Goal: Task Accomplishment & Management: Use online tool/utility

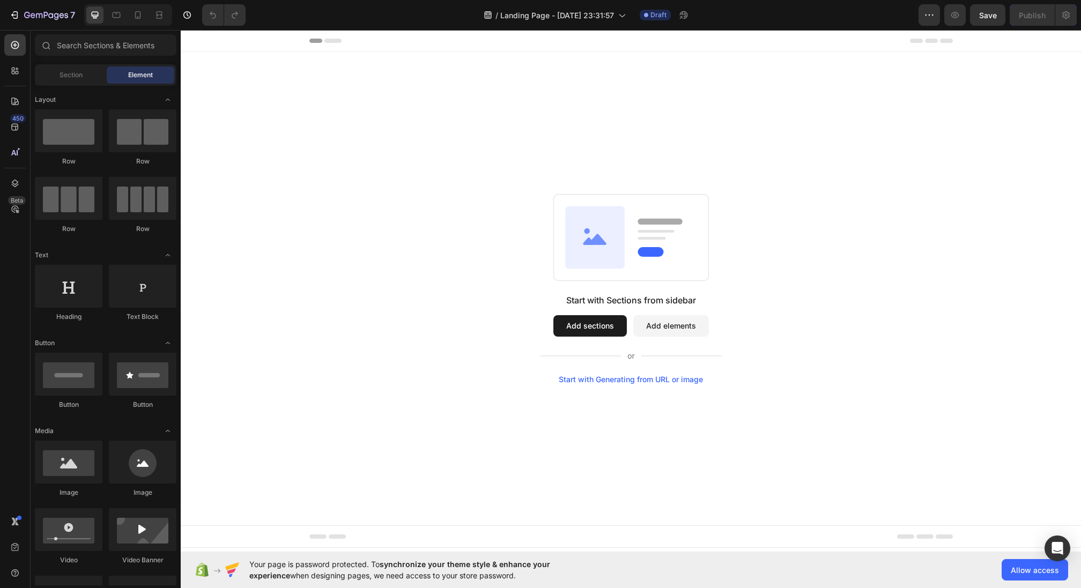
click at [580, 328] on button "Add sections" at bounding box center [589, 325] width 73 height 21
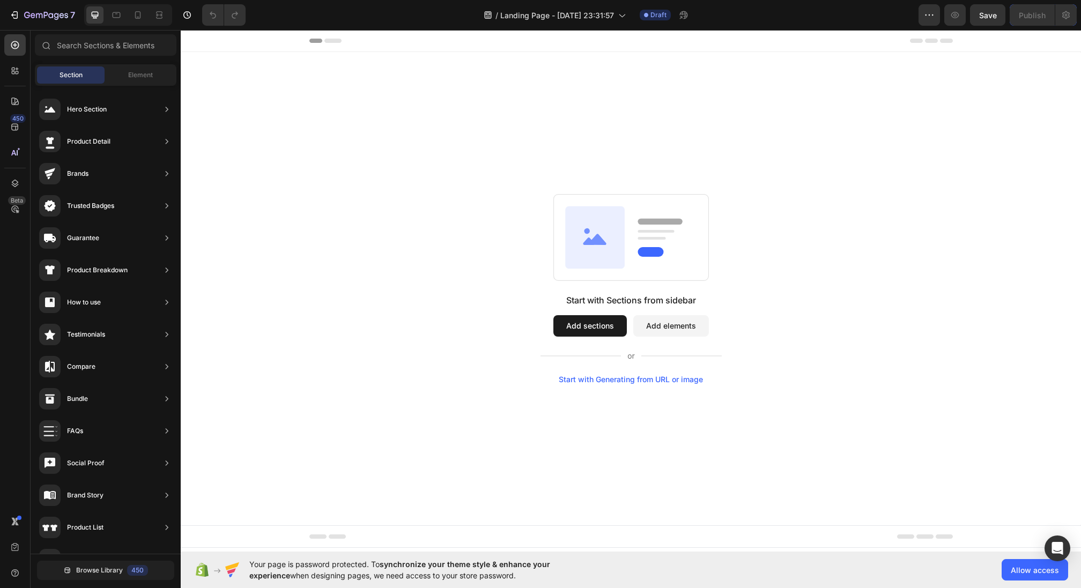
click at [608, 325] on button "Add sections" at bounding box center [589, 325] width 73 height 21
click at [587, 331] on button "Add sections" at bounding box center [589, 325] width 73 height 21
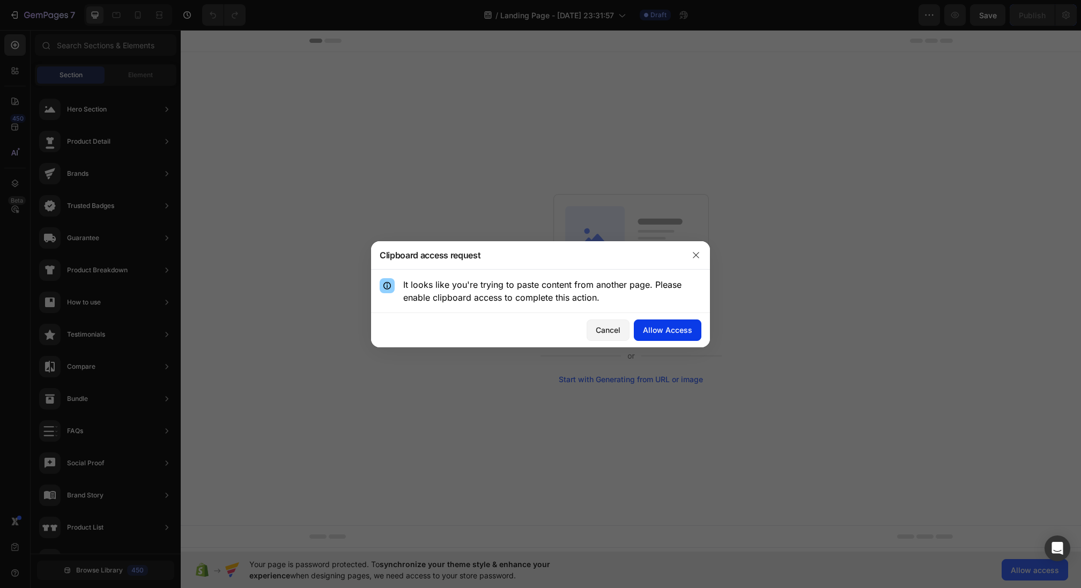
click at [664, 328] on div "Allow Access" at bounding box center [667, 329] width 49 height 11
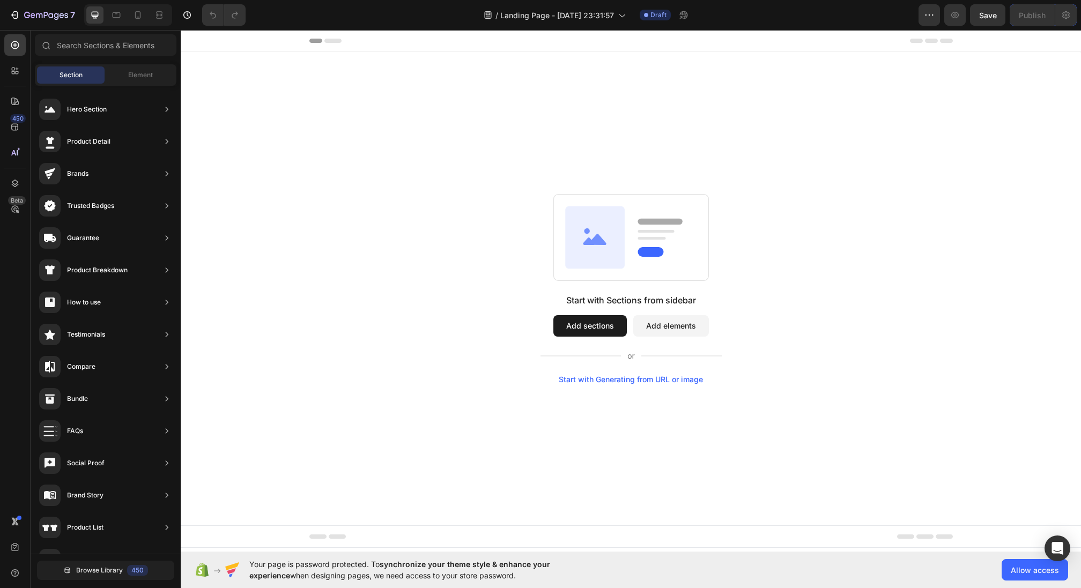
click at [656, 162] on div "Start with Sections from sidebar Add sections Add elements Start with Generatin…" at bounding box center [631, 288] width 900 height 473
click at [609, 136] on div "Start with Sections from sidebar Add sections Add elements Start with Generatin…" at bounding box center [631, 288] width 900 height 473
click at [588, 328] on button "Add sections" at bounding box center [589, 325] width 73 height 21
click at [657, 323] on button "Add elements" at bounding box center [671, 325] width 76 height 21
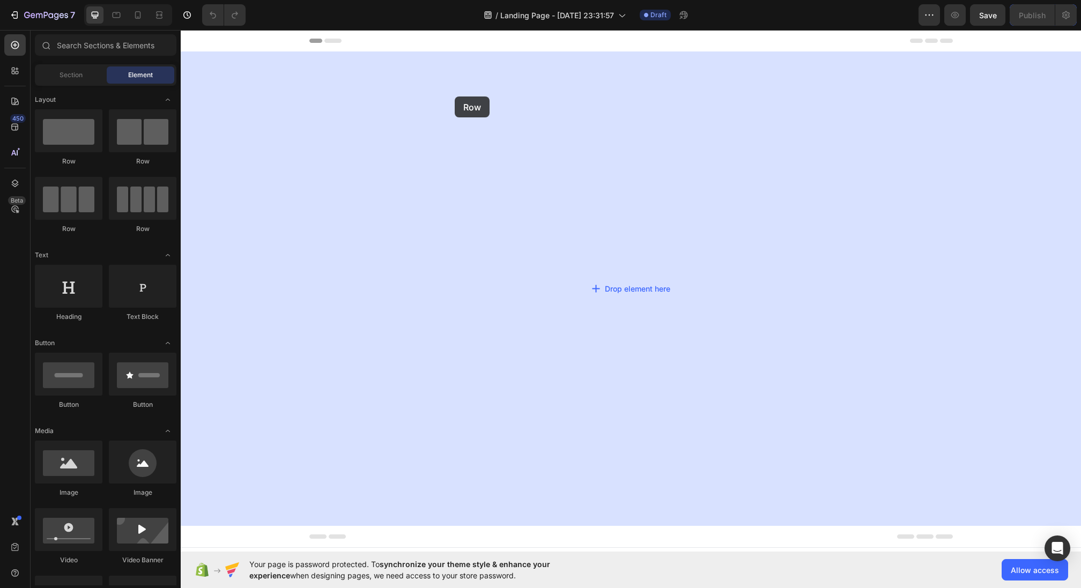
drag, startPoint x: 265, startPoint y: 186, endPoint x: 455, endPoint y: 96, distance: 209.8
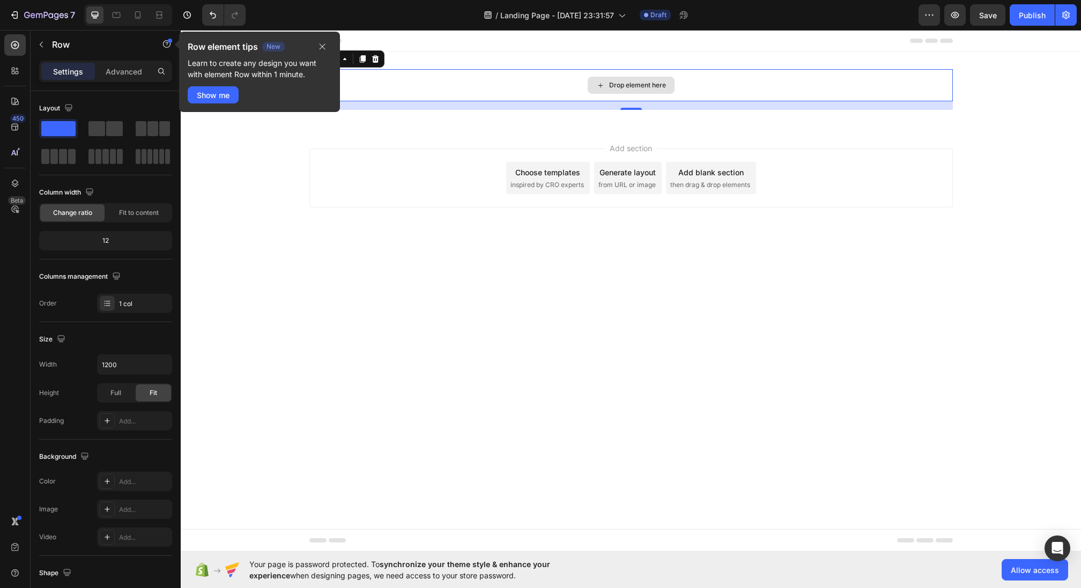
click at [538, 83] on div "Drop element here" at bounding box center [630, 85] width 643 height 32
click at [226, 96] on div "Show me" at bounding box center [213, 95] width 33 height 11
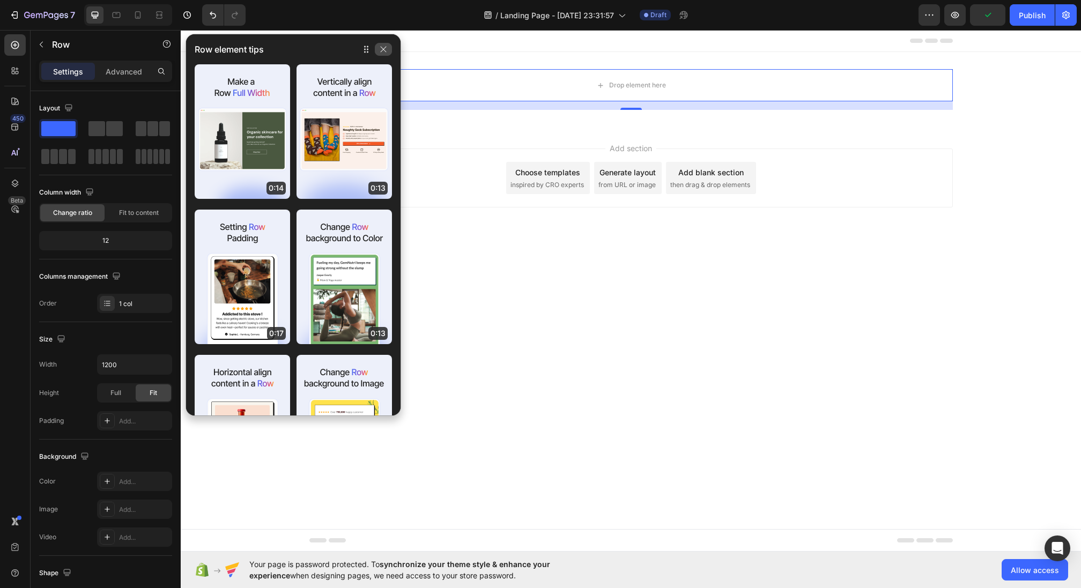
click at [380, 55] on button "button" at bounding box center [383, 49] width 17 height 13
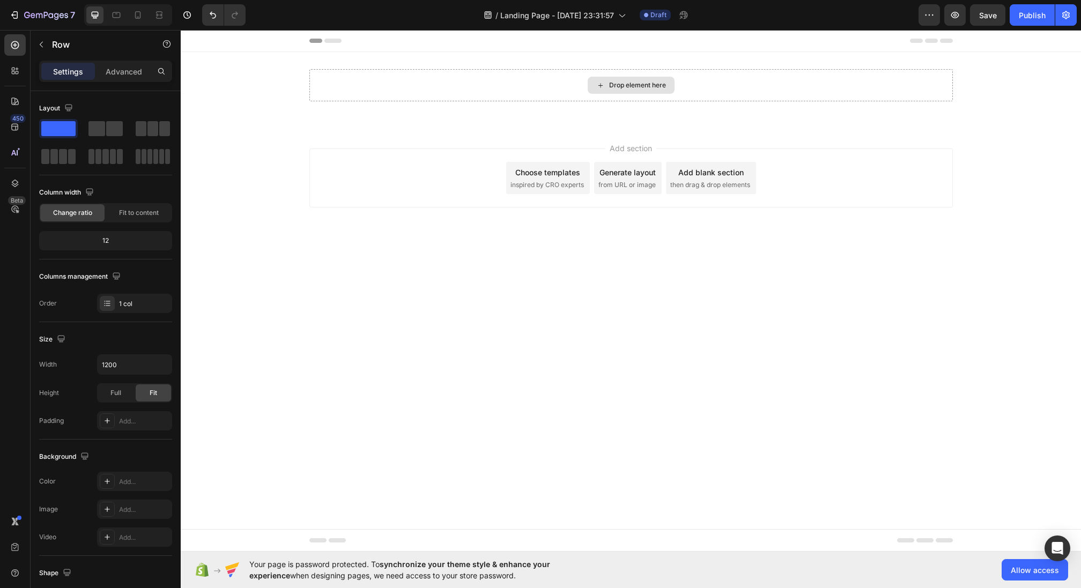
click at [604, 81] on icon at bounding box center [600, 85] width 9 height 9
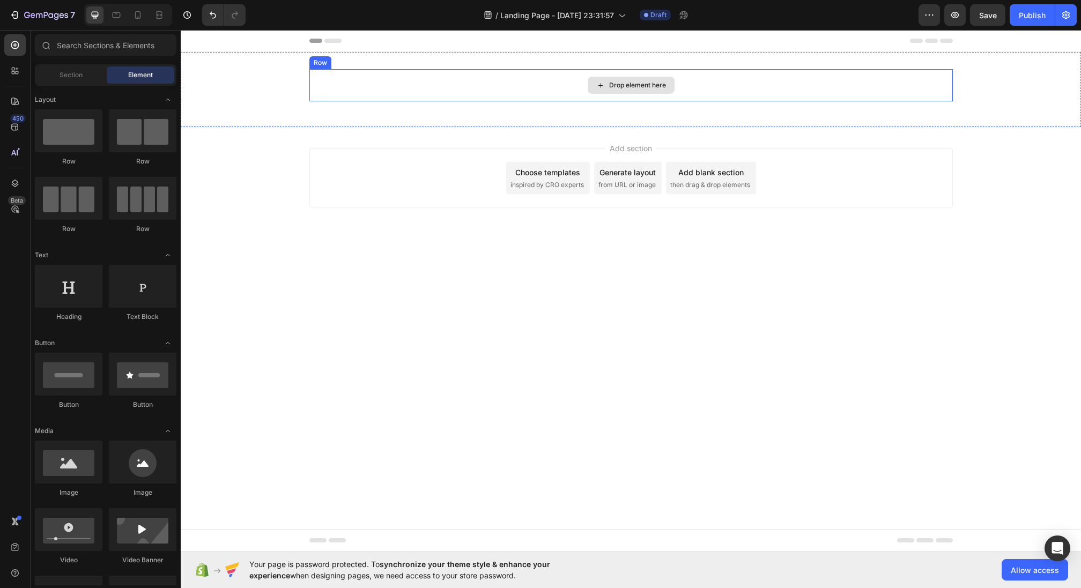
click at [607, 80] on div "Drop element here" at bounding box center [631, 85] width 87 height 17
click at [496, 142] on div "Add section Choose templates inspired by CRO experts Generate layout from URL o…" at bounding box center [631, 193] width 900 height 132
click at [498, 158] on div "Add section Choose templates inspired by CRO experts Generate layout from URL o…" at bounding box center [630, 178] width 643 height 59
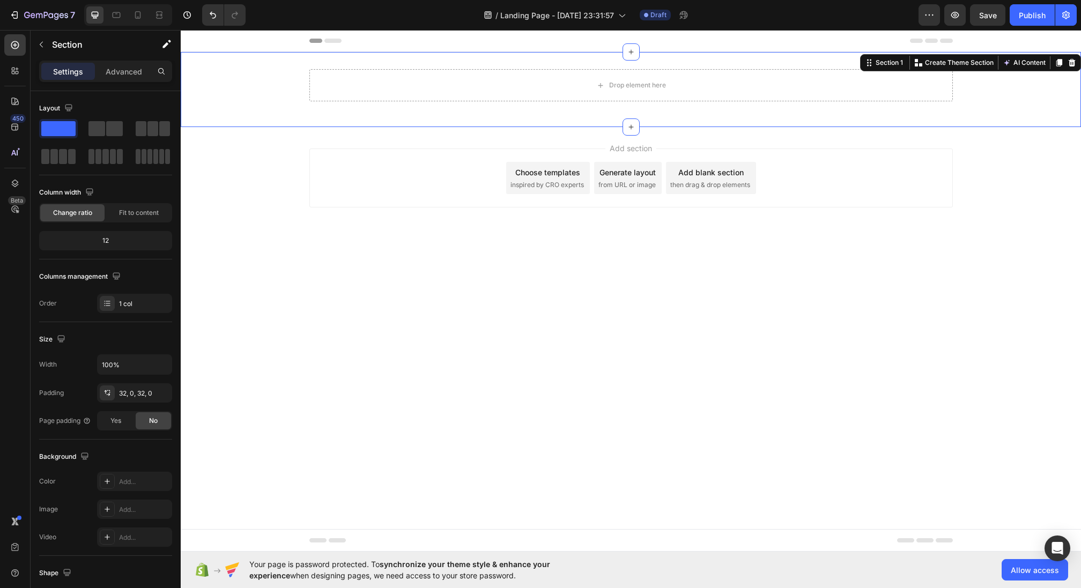
click at [552, 68] on div "Drop element here Row Section 1 You can create reusable sections Create Theme S…" at bounding box center [631, 89] width 900 height 75
click at [52, 40] on p "Section" at bounding box center [96, 44] width 88 height 13
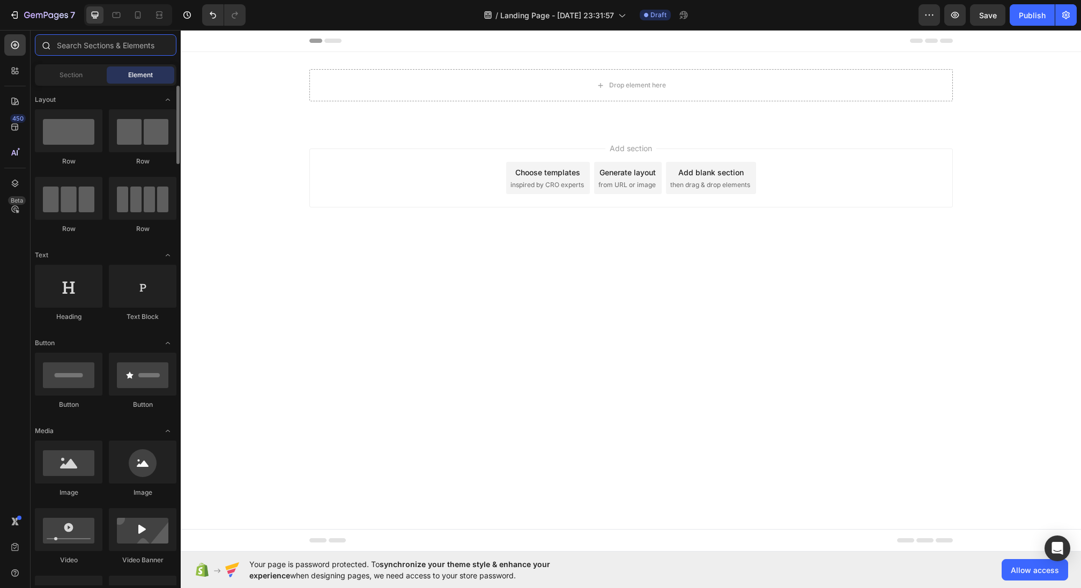
click at [91, 47] on input "text" at bounding box center [106, 44] width 142 height 21
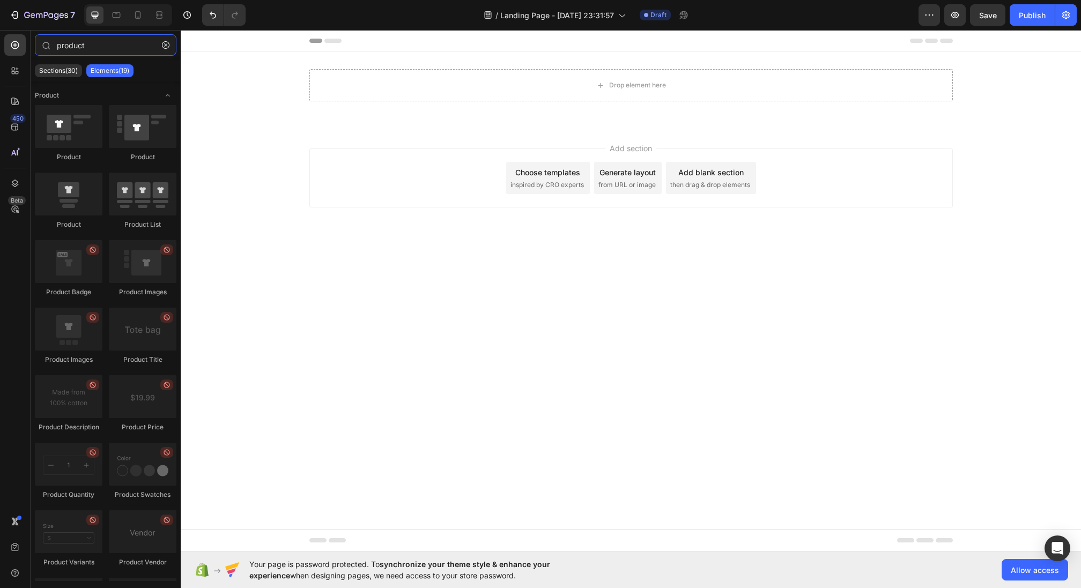
type input "product"
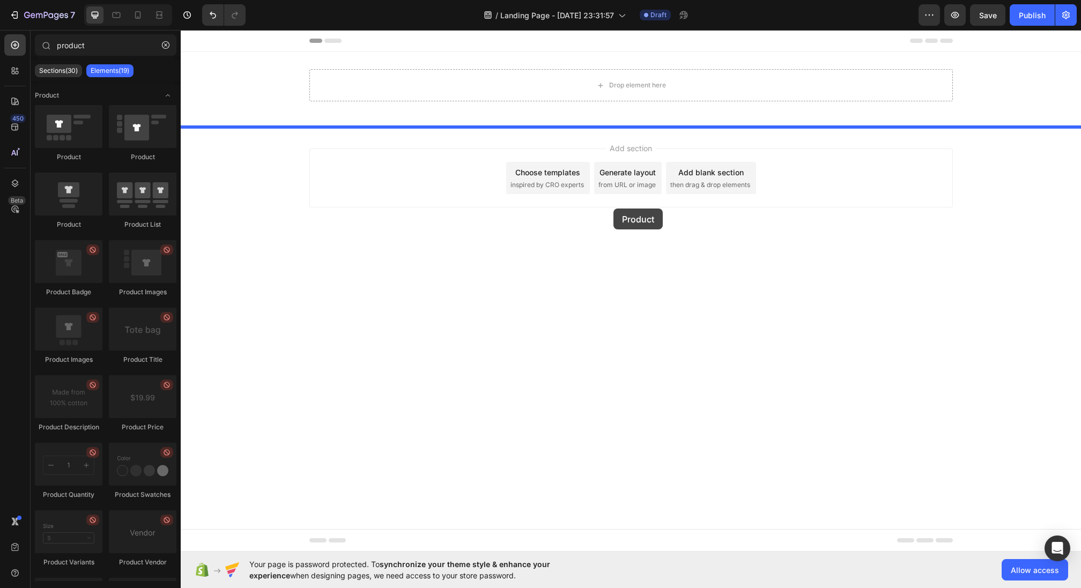
drag, startPoint x: 310, startPoint y: 146, endPoint x: 614, endPoint y: 201, distance: 308.8
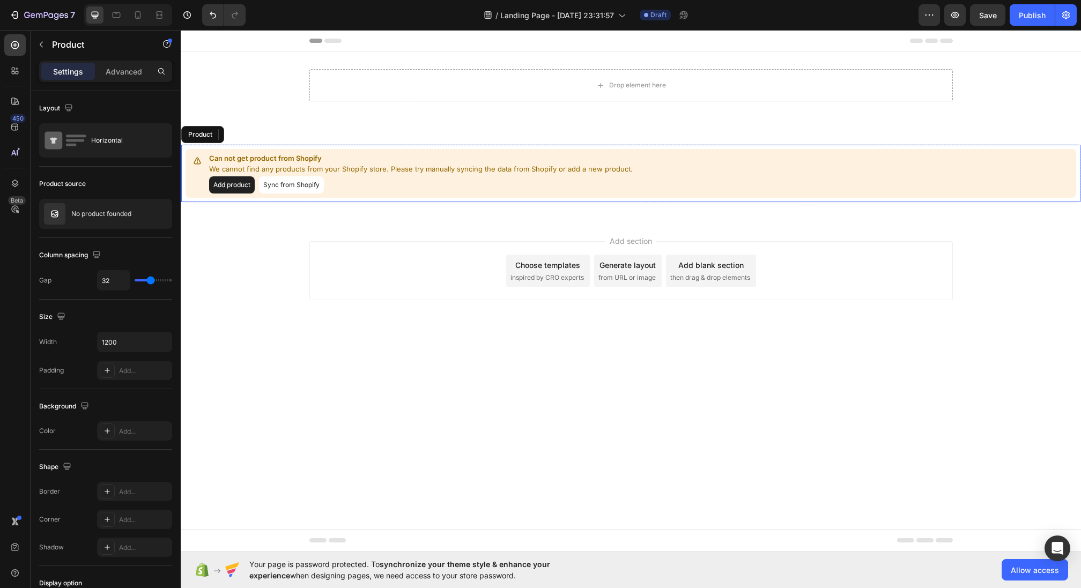
click at [554, 162] on p "Can not get product from Shopify" at bounding box center [421, 158] width 424 height 11
click at [293, 188] on button "Sync from Shopify" at bounding box center [291, 184] width 65 height 17
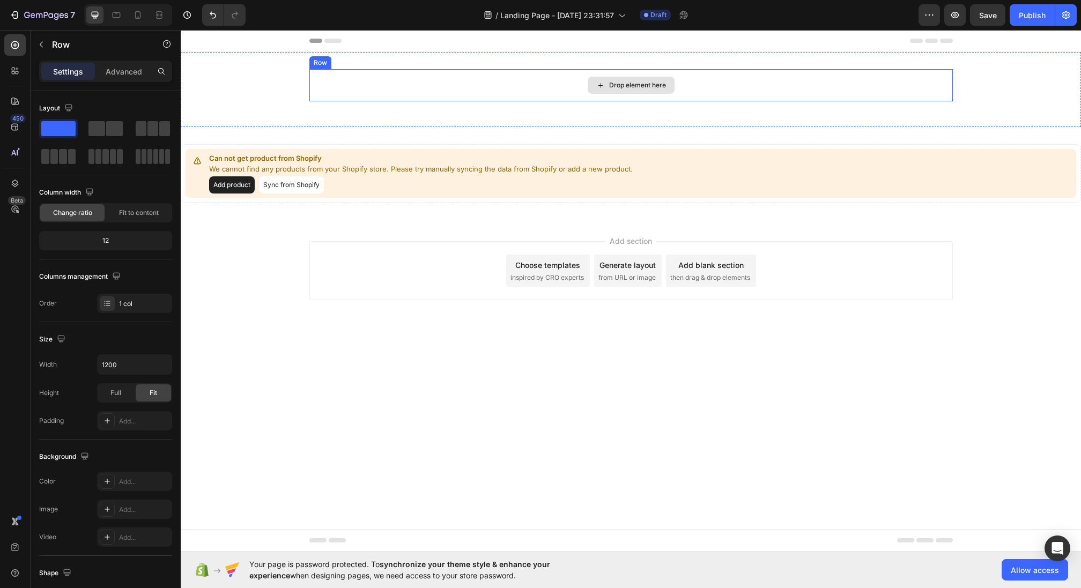
click at [502, 77] on div "Drop element here" at bounding box center [630, 85] width 643 height 32
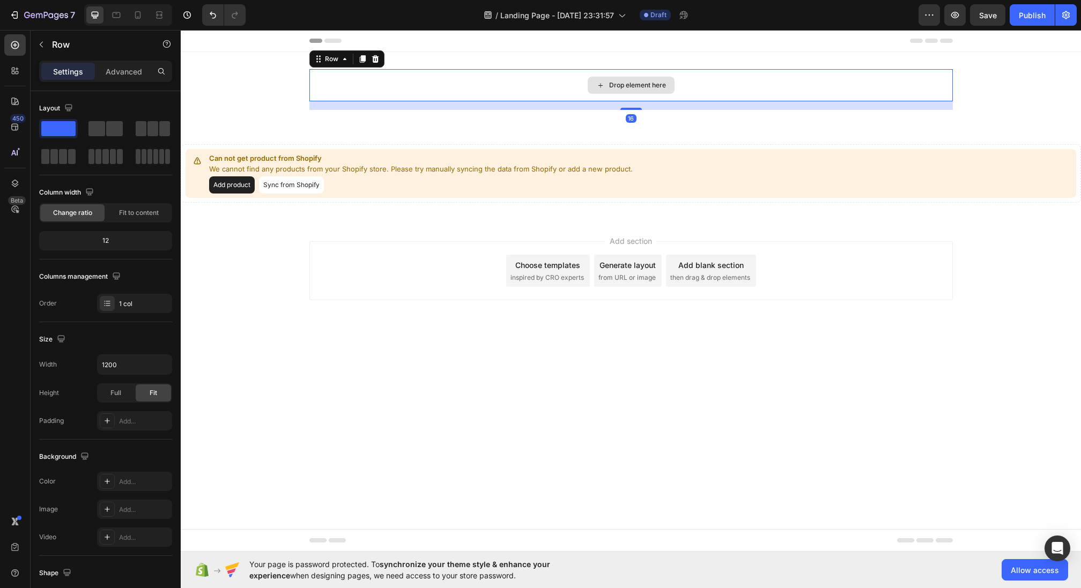
click at [370, 84] on div "Drop element here" at bounding box center [630, 85] width 643 height 32
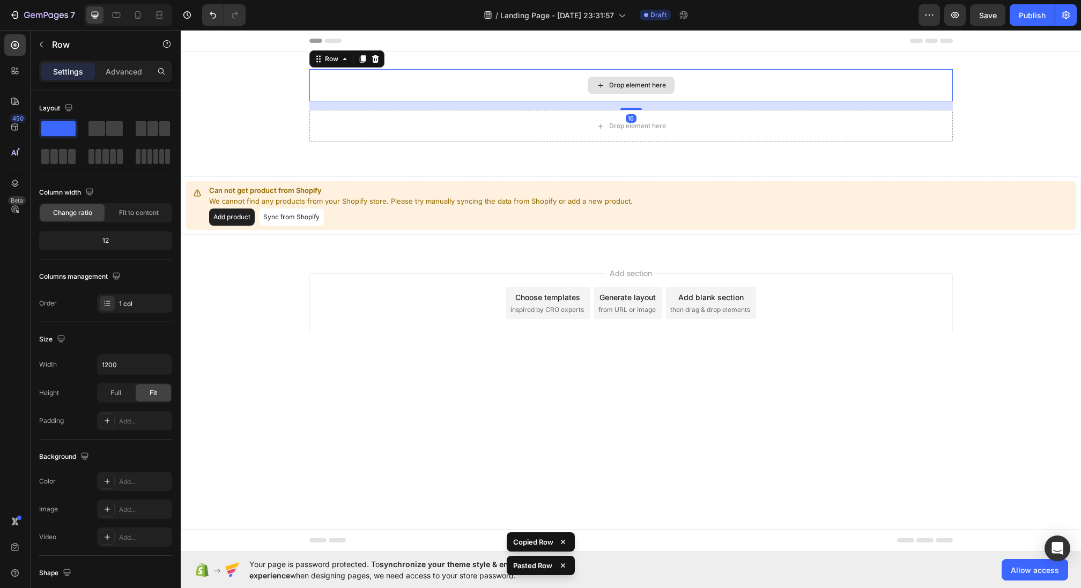
click at [435, 85] on div "Drop element here" at bounding box center [630, 85] width 643 height 32
click at [546, 88] on div "Drop element here" at bounding box center [630, 85] width 643 height 32
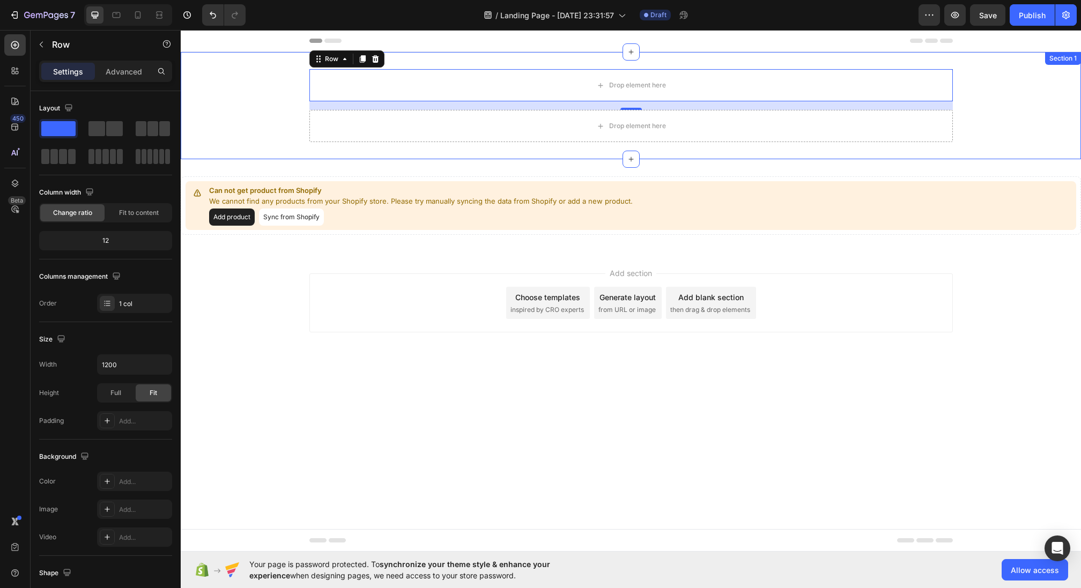
click at [274, 86] on div "Drop element here Row 16 Drop element here Row" at bounding box center [631, 105] width 900 height 73
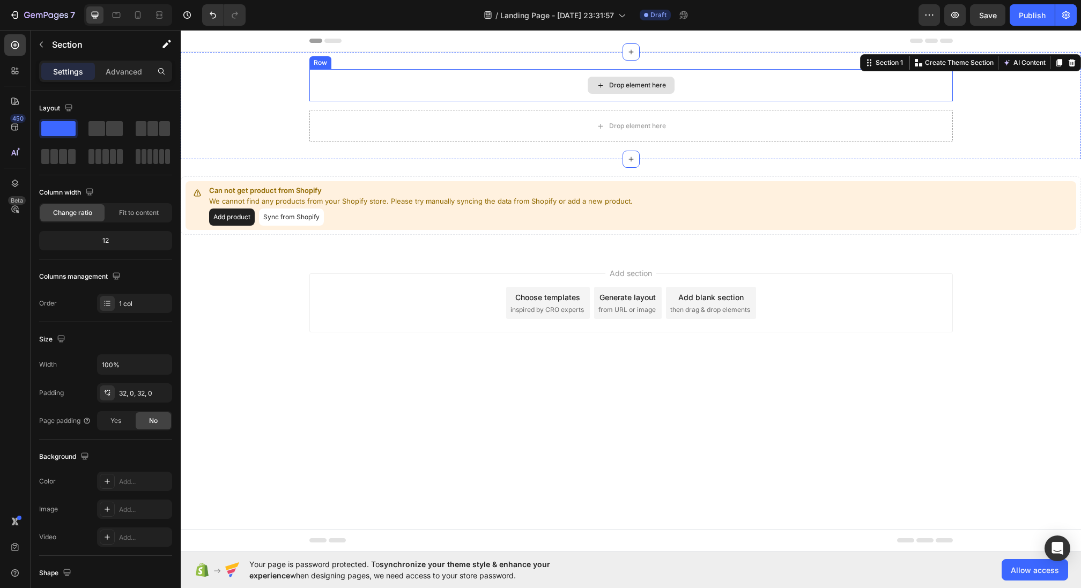
click at [339, 80] on div "Drop element here" at bounding box center [630, 85] width 643 height 32
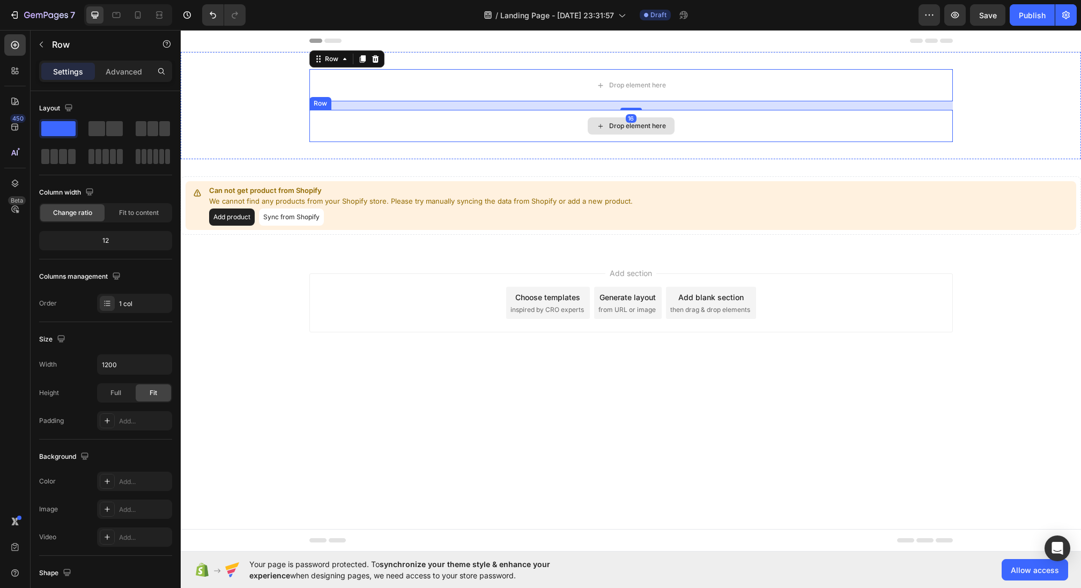
click at [357, 128] on div "Drop element here" at bounding box center [630, 126] width 643 height 32
click at [378, 81] on div "Drop element here" at bounding box center [630, 85] width 643 height 32
click at [389, 124] on div "Drop element here" at bounding box center [630, 126] width 643 height 32
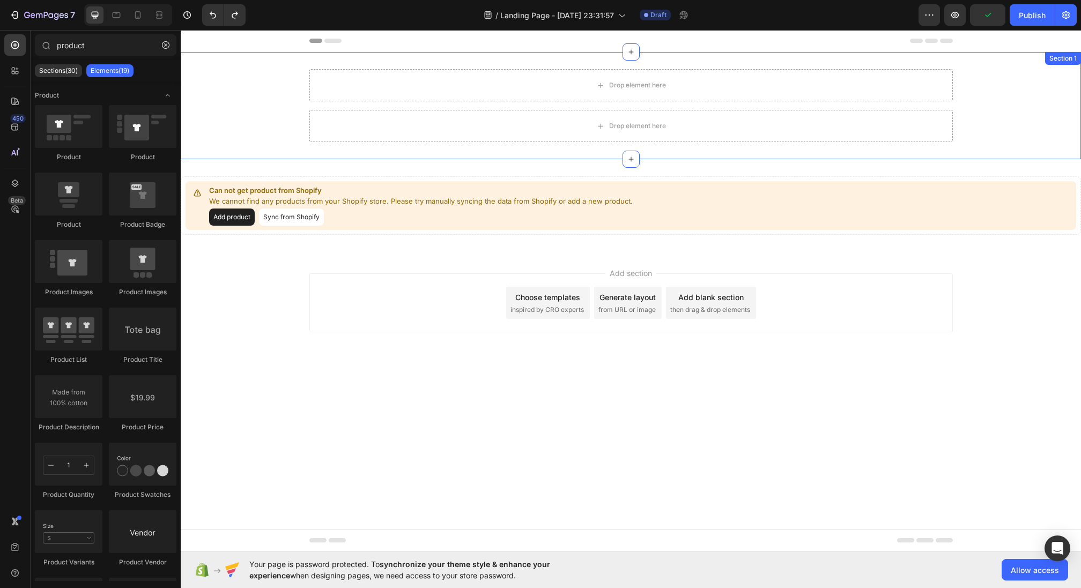
click at [644, 157] on div "Drop element here Row Drop element here Row Section 1" at bounding box center [631, 105] width 900 height 107
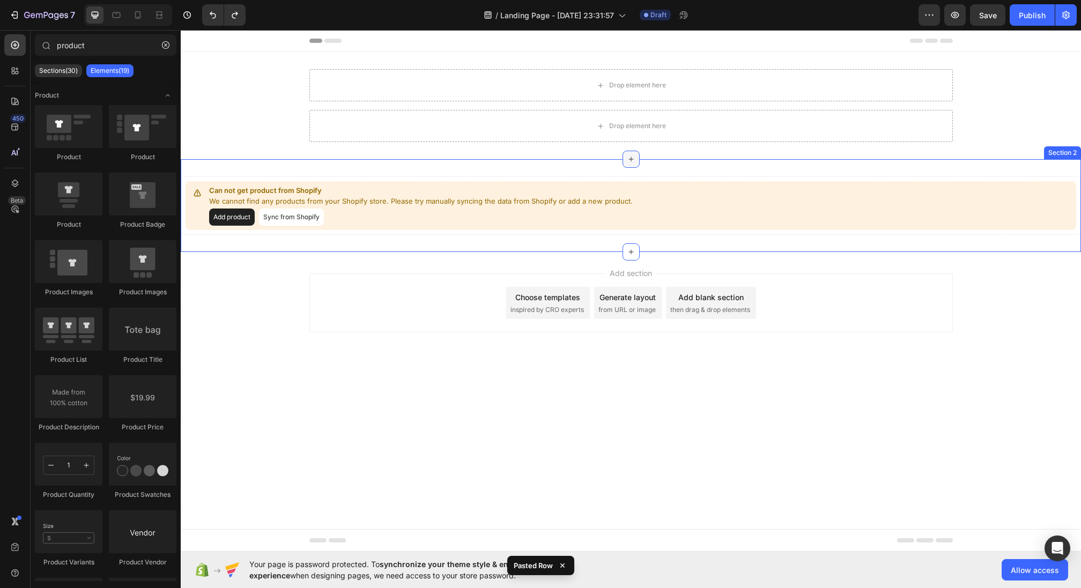
click at [632, 163] on icon at bounding box center [631, 159] width 9 height 9
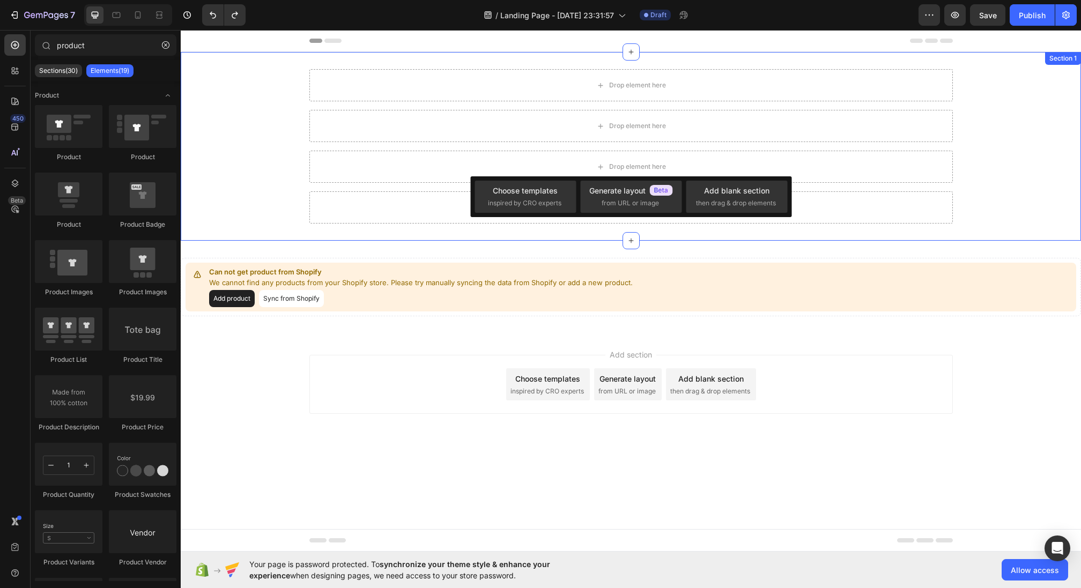
click at [626, 61] on div "Drop element here Row Drop element here Row Drop element here Row Drop element …" at bounding box center [631, 146] width 900 height 189
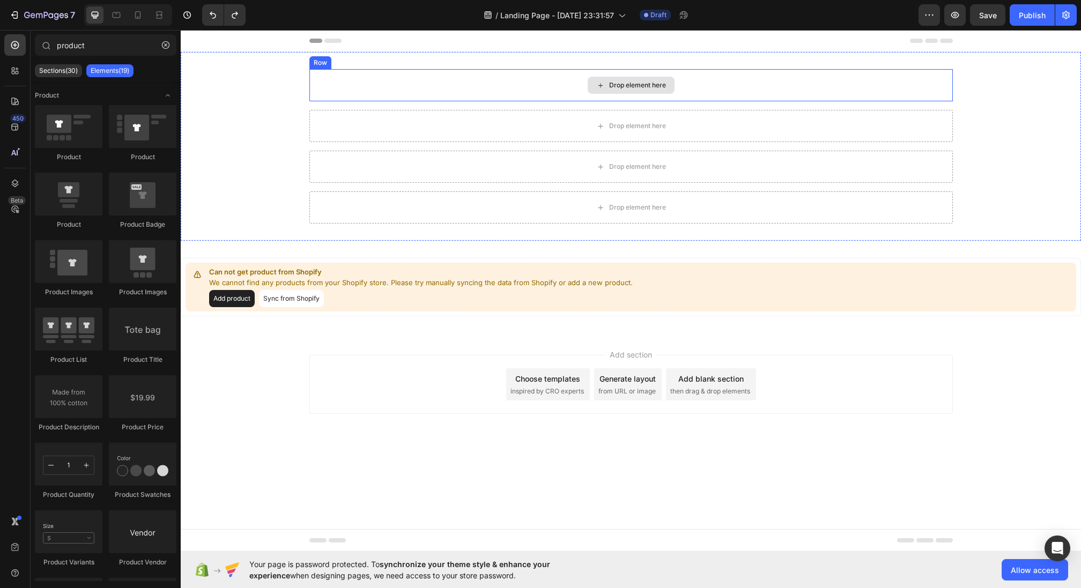
click at [525, 84] on div "Drop element here" at bounding box center [630, 85] width 643 height 32
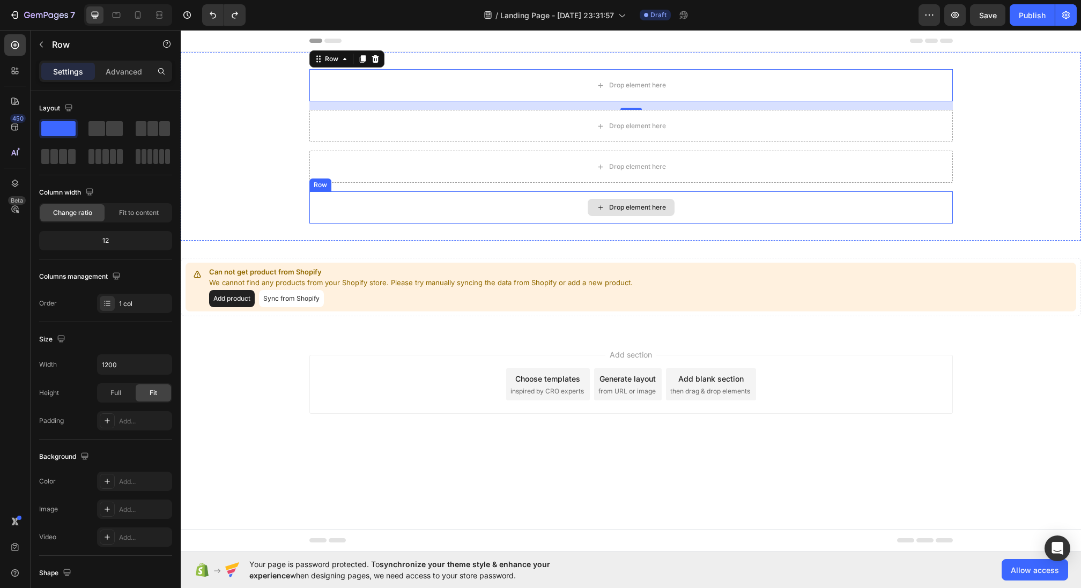
click at [650, 216] on div "Drop element here" at bounding box center [630, 207] width 643 height 32
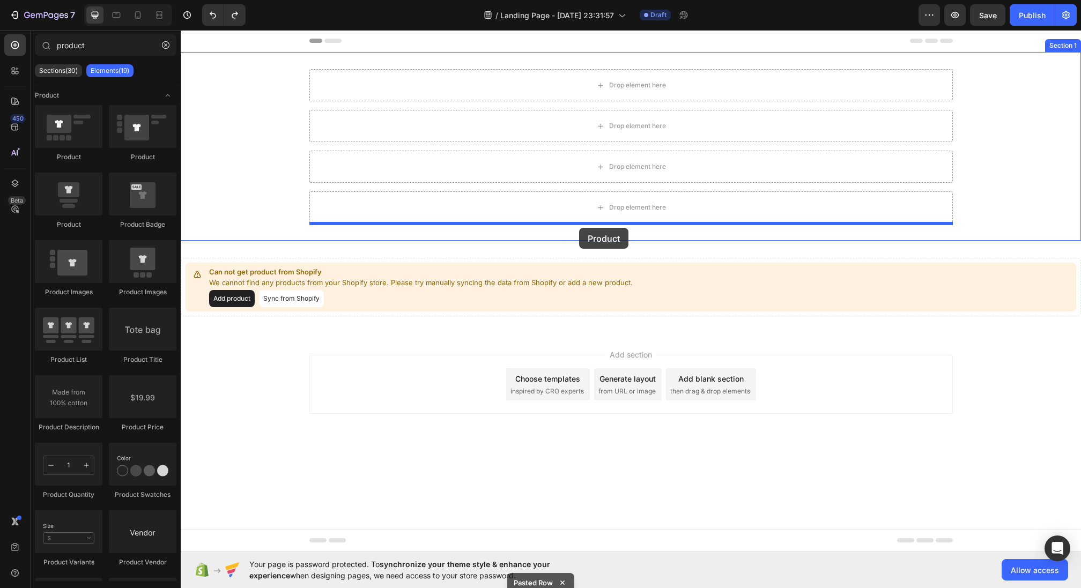
drag, startPoint x: 268, startPoint y: 177, endPoint x: 579, endPoint y: 227, distance: 315.5
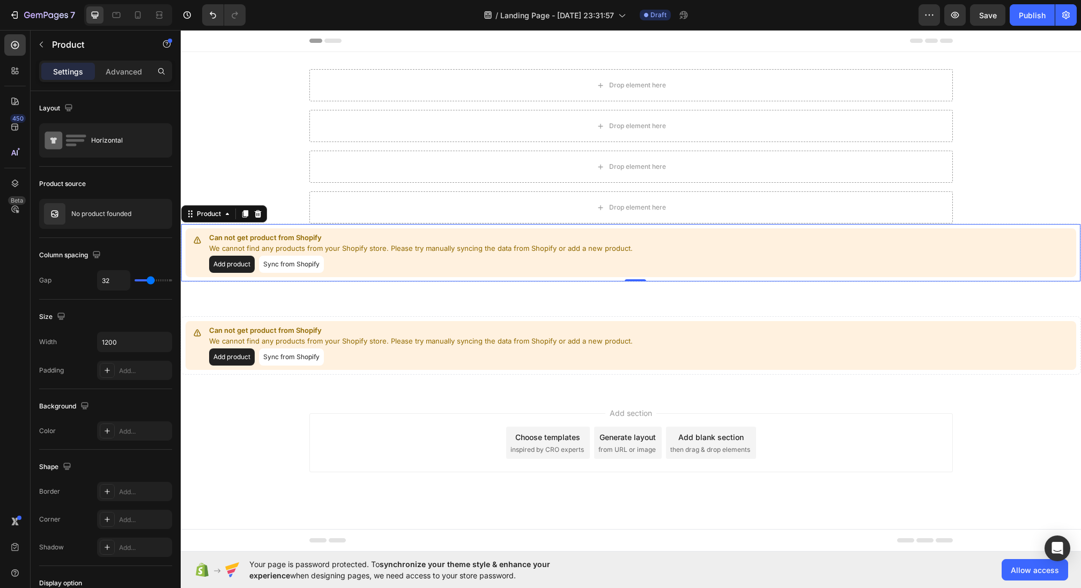
click at [240, 262] on button "Add product" at bounding box center [232, 264] width 46 height 17
click at [241, 261] on button "Add product" at bounding box center [232, 264] width 46 height 17
click at [233, 260] on button "Add product" at bounding box center [232, 264] width 46 height 17
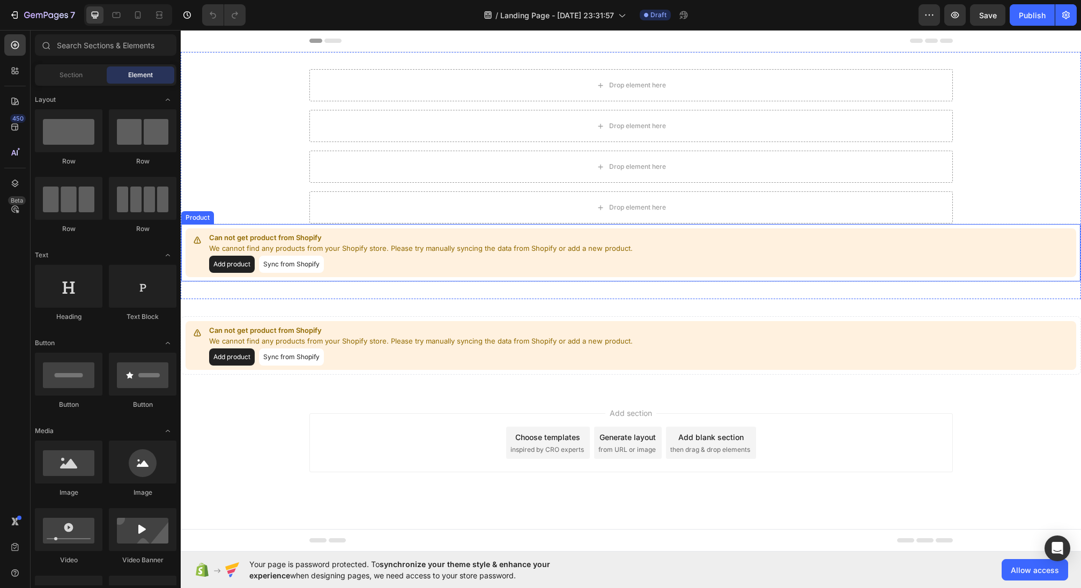
click at [230, 265] on button "Add product" at bounding box center [232, 264] width 46 height 17
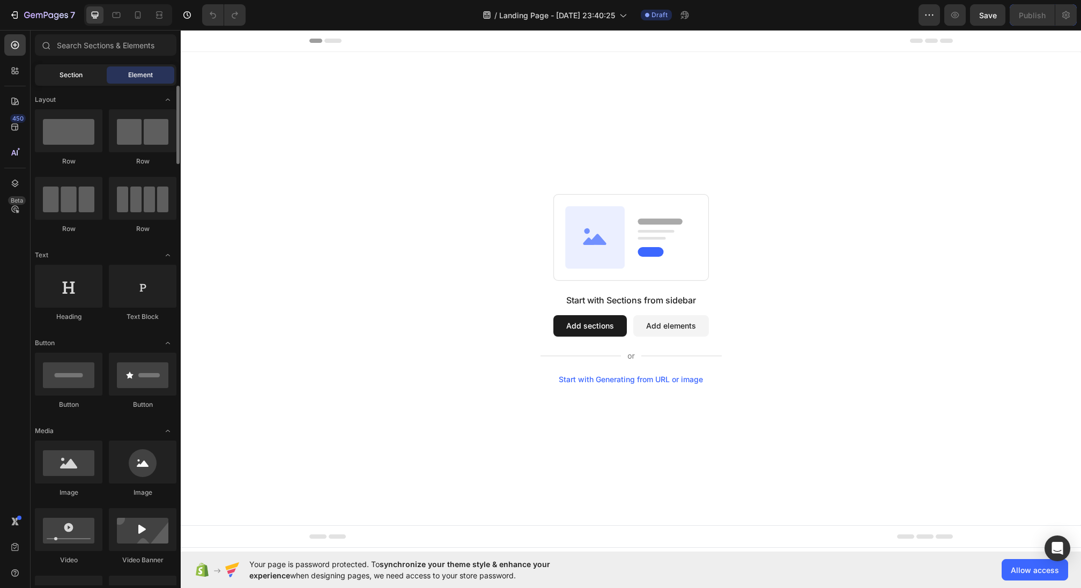
click at [54, 73] on div "Section" at bounding box center [71, 74] width 68 height 17
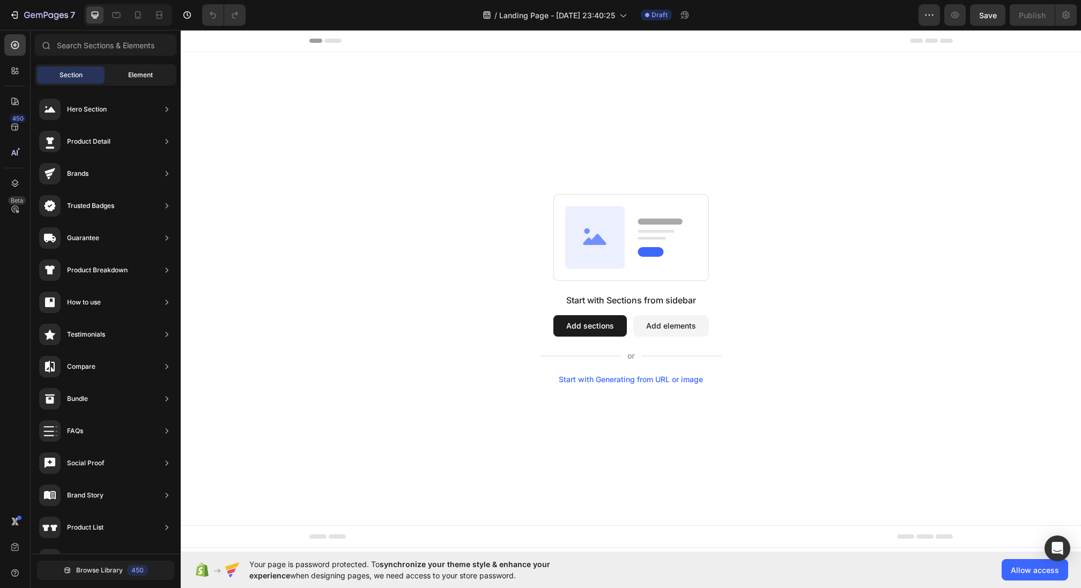
click at [143, 81] on div "Element" at bounding box center [141, 74] width 68 height 17
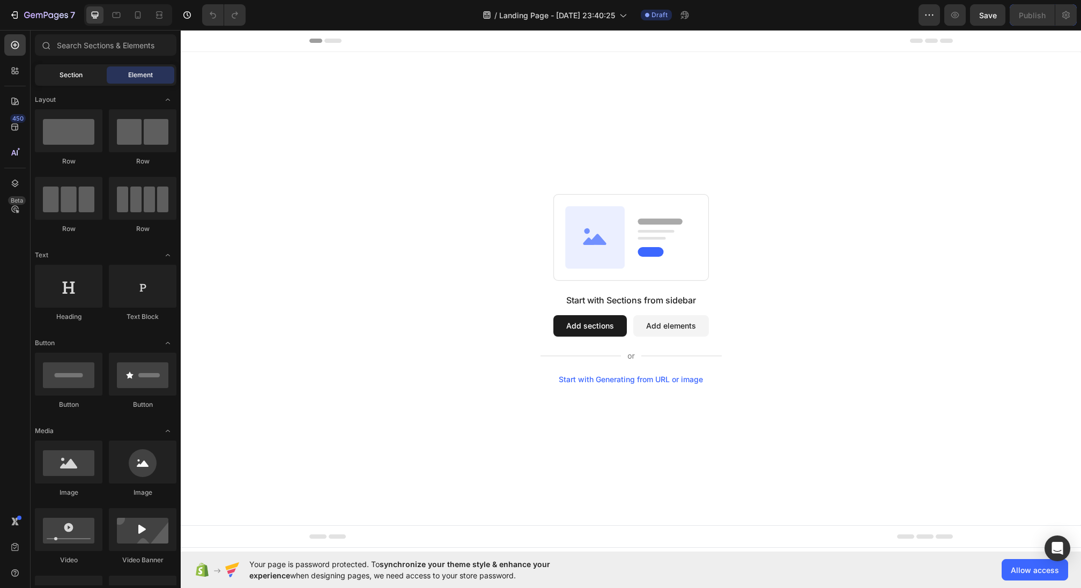
click at [73, 78] on span "Section" at bounding box center [71, 75] width 23 height 10
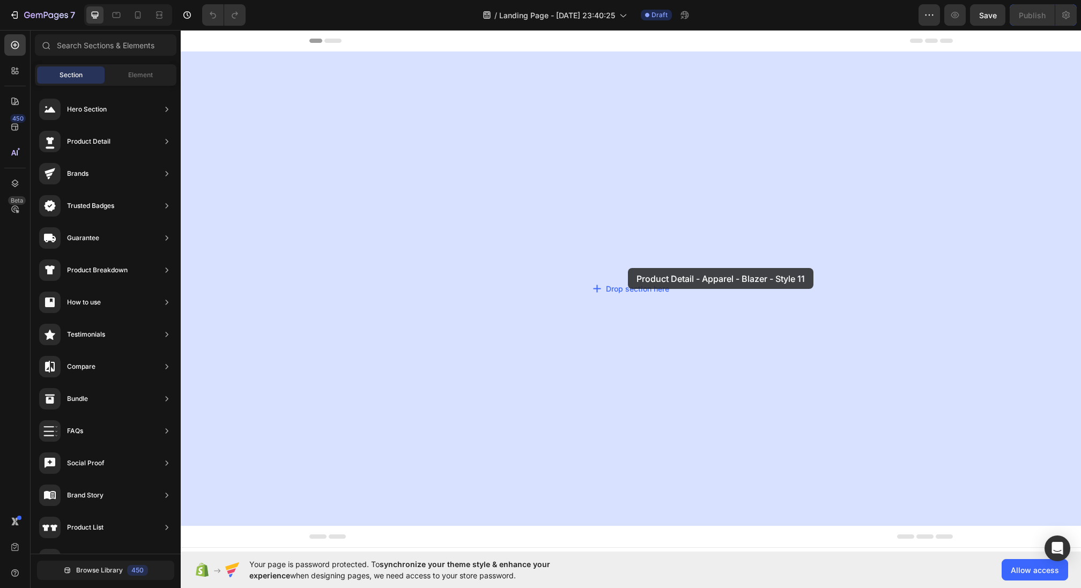
drag, startPoint x: 433, startPoint y: 225, endPoint x: 627, endPoint y: 268, distance: 198.9
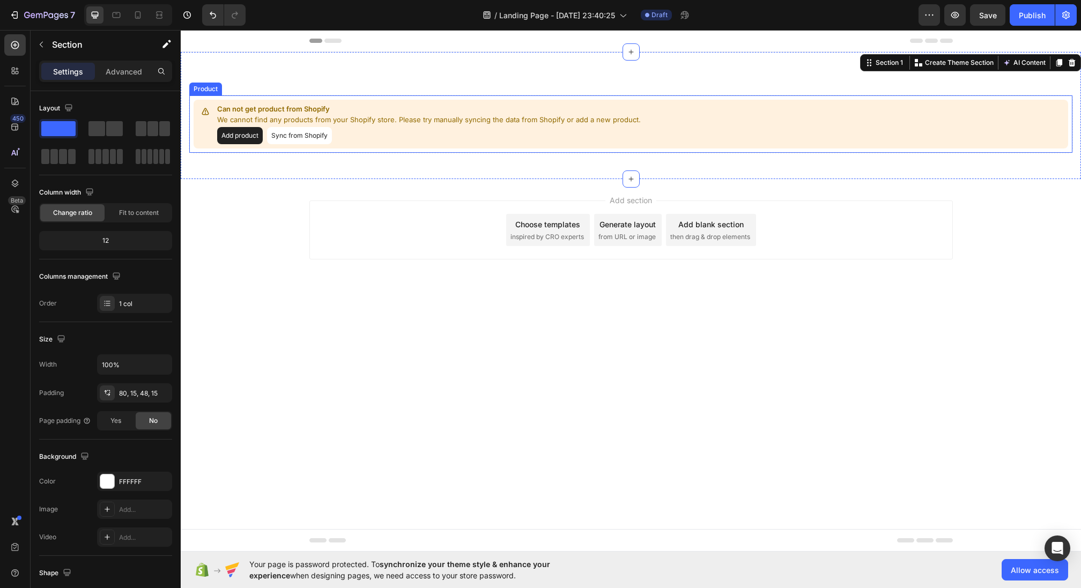
click at [245, 138] on button "Add product" at bounding box center [240, 135] width 46 height 17
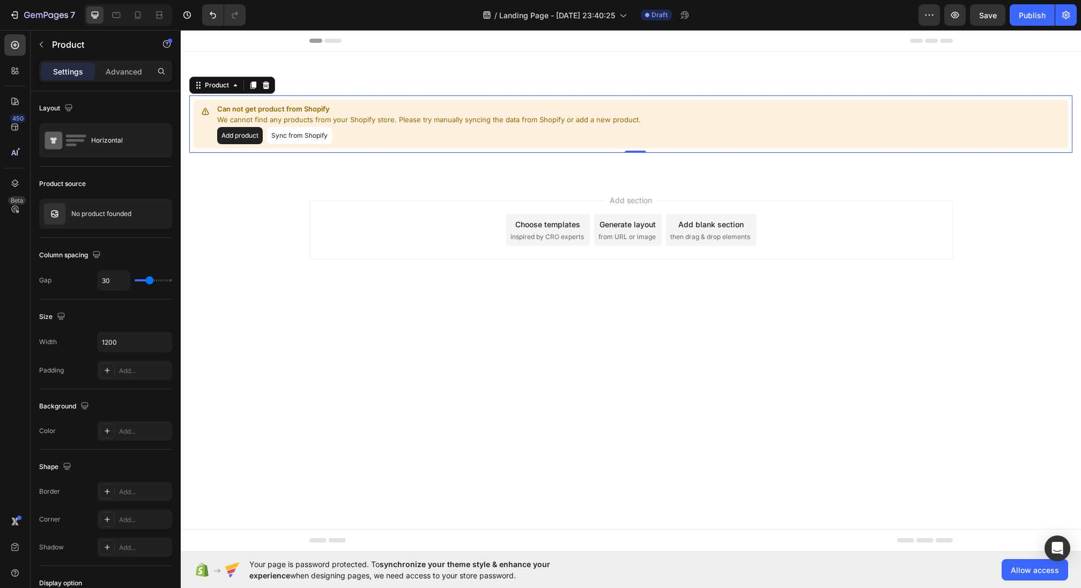
click at [292, 139] on button "Sync from Shopify" at bounding box center [299, 135] width 65 height 17
click at [321, 134] on button "Sync from Shopify" at bounding box center [299, 135] width 65 height 17
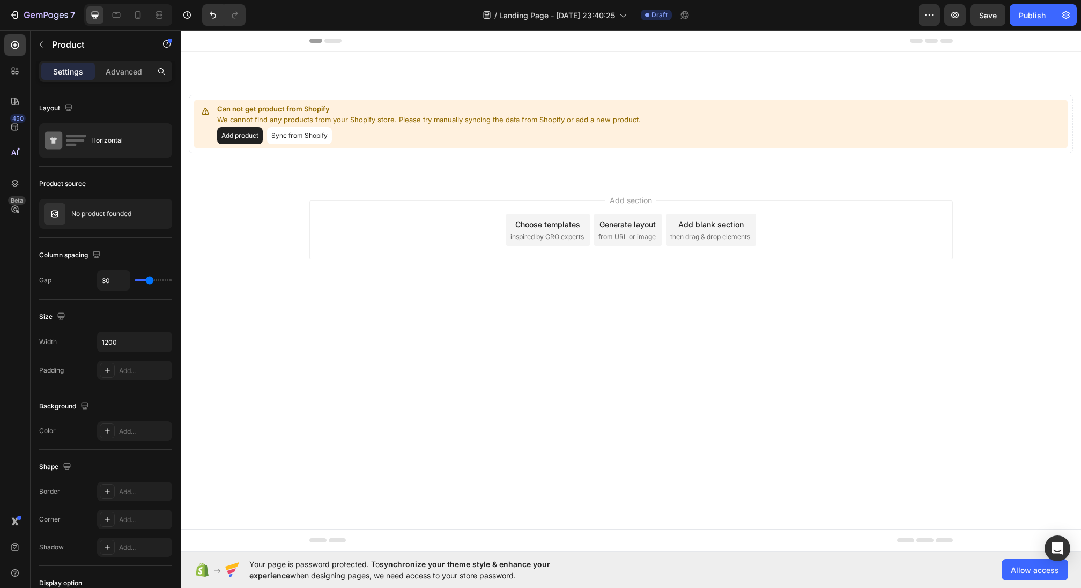
click at [284, 132] on button "Sync from Shopify" at bounding box center [299, 135] width 65 height 17
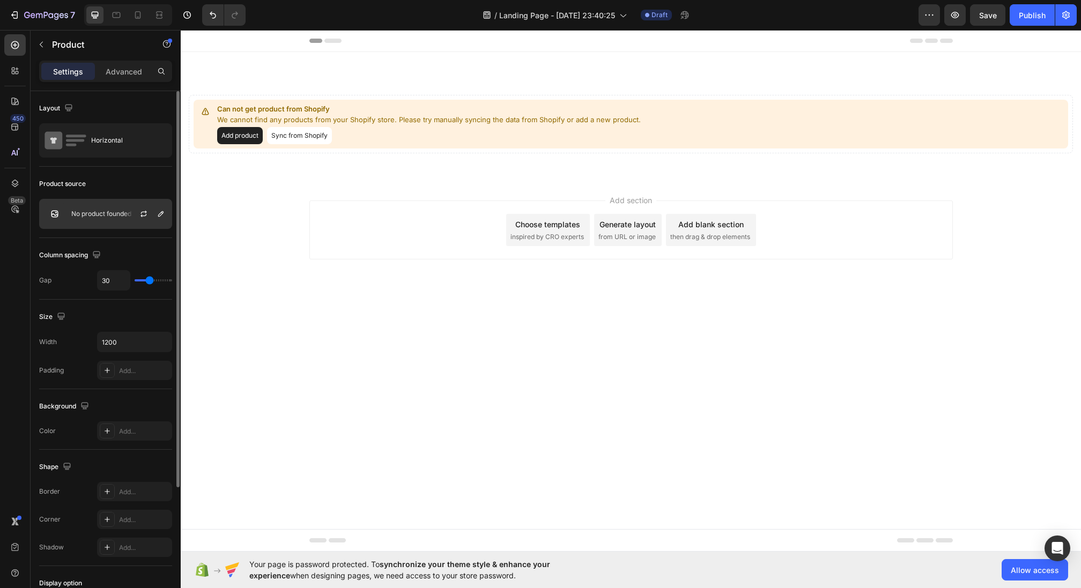
click at [109, 207] on div "No product founded" at bounding box center [105, 214] width 133 height 30
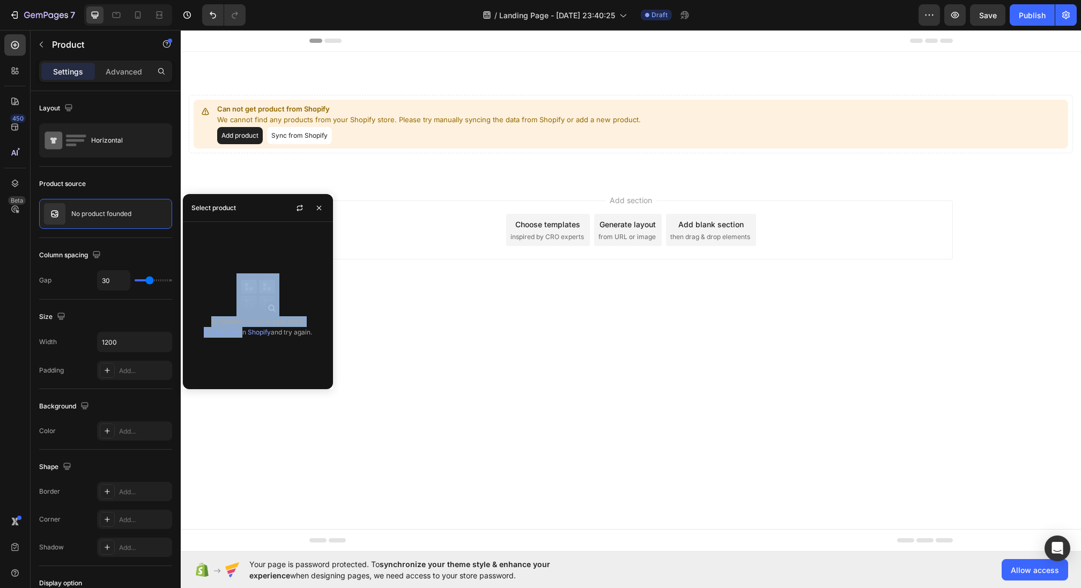
drag, startPoint x: 241, startPoint y: 332, endPoint x: 259, endPoint y: 295, distance: 41.7
click at [259, 295] on div "No product found in your store. Create new in Shopify and try again." at bounding box center [258, 306] width 150 height 150
click at [259, 295] on img at bounding box center [257, 294] width 43 height 43
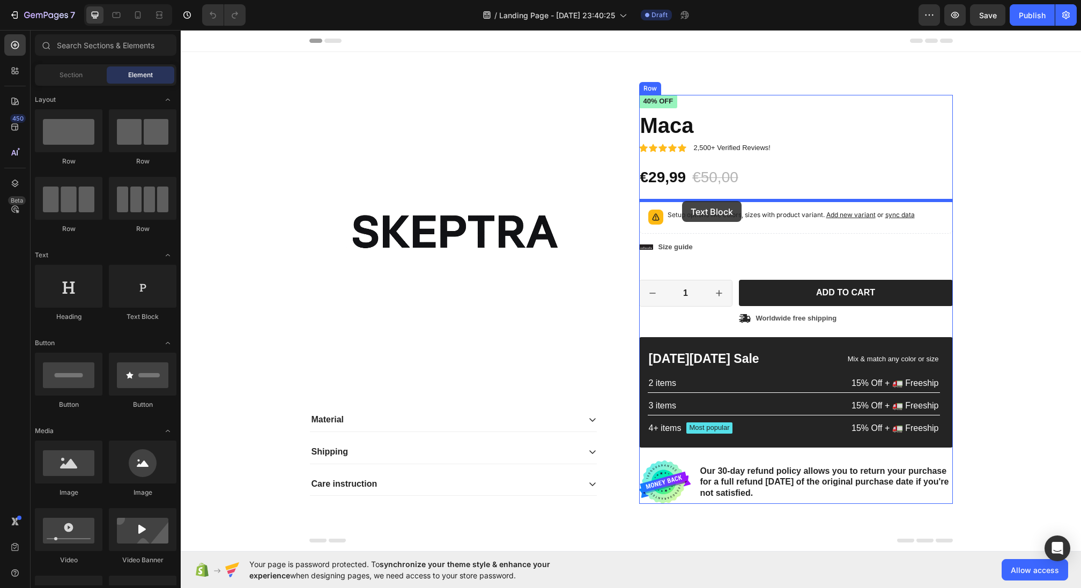
drag, startPoint x: 326, startPoint y: 316, endPoint x: 682, endPoint y: 201, distance: 374.2
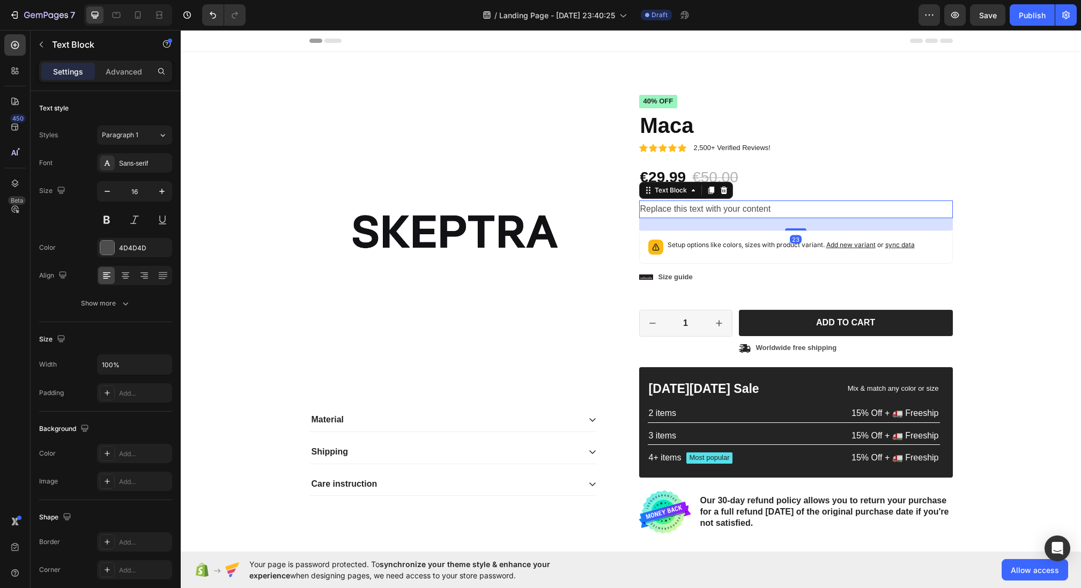
click at [691, 209] on div "Replace this text with your content" at bounding box center [796, 210] width 314 height 18
click at [691, 209] on p "Replace this text with your content" at bounding box center [795, 210] width 311 height 16
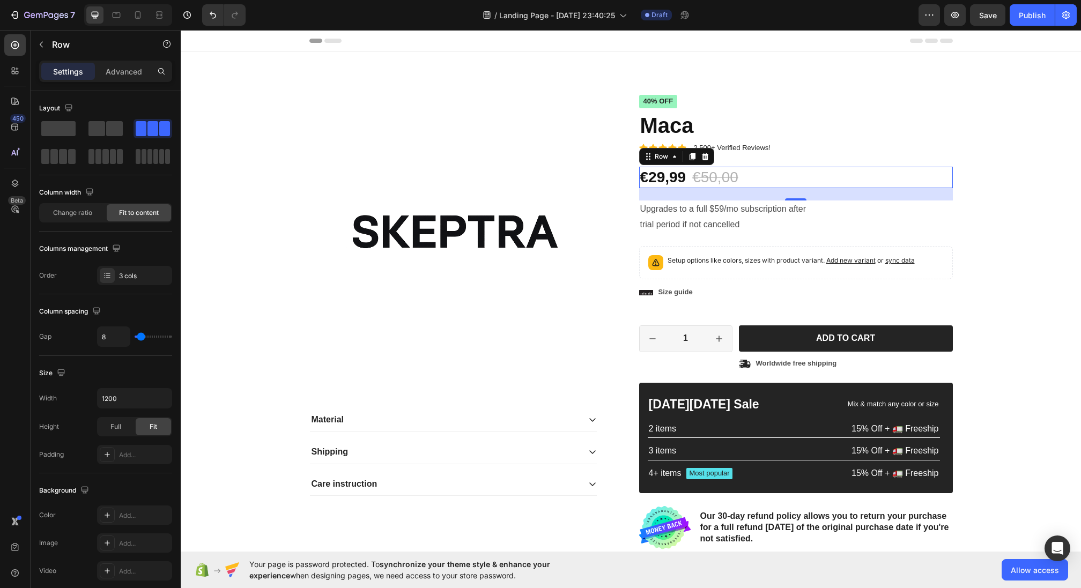
click at [751, 171] on div "€29,99 Product Price Product Price €50,00 Product Price Product Price 40% off P…" at bounding box center [796, 177] width 314 height 21
click at [658, 180] on div "€29,99" at bounding box center [663, 177] width 48 height 21
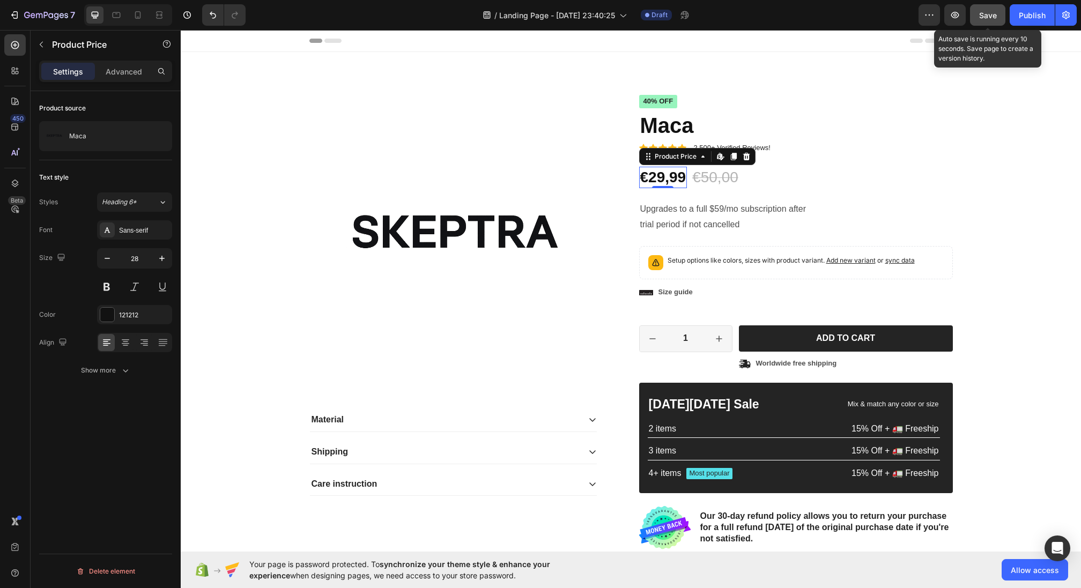
click at [996, 19] on div "Save" at bounding box center [988, 15] width 18 height 11
